Goal: Register for event/course

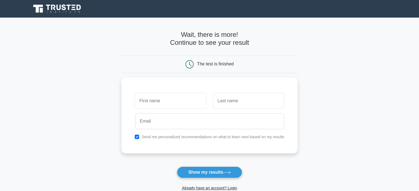
scroll to position [2818, 0]
click at [213, 171] on button "Show my results" at bounding box center [209, 173] width 65 height 12
click at [62, 13] on icon at bounding box center [57, 9] width 53 height 10
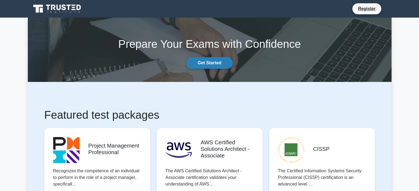
click at [210, 60] on link "Get Started" at bounding box center [209, 63] width 46 height 12
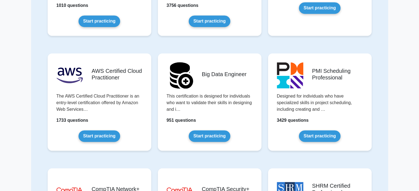
scroll to position [798, 0]
